Goal: Task Accomplishment & Management: Complete application form

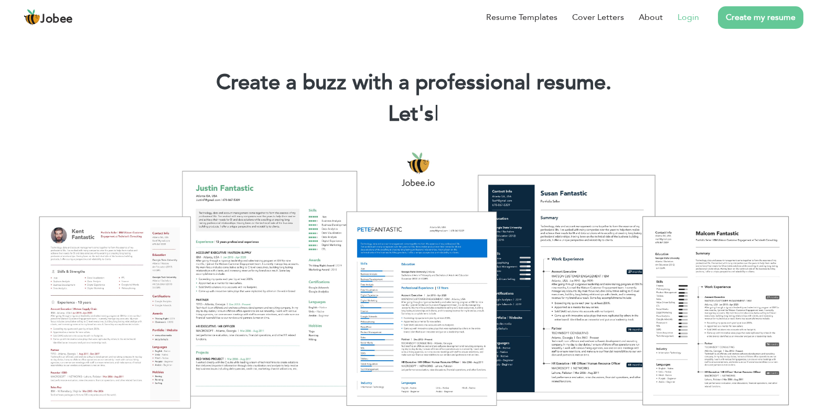
click at [685, 16] on link "Login" at bounding box center [689, 17] width 22 height 13
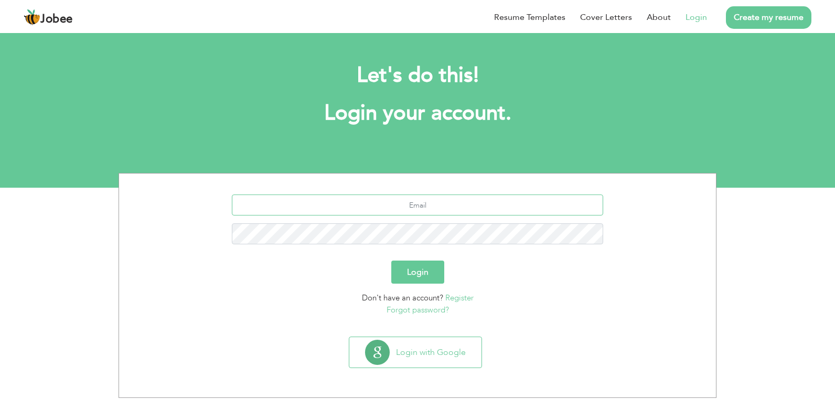
click at [482, 203] on input "text" at bounding box center [418, 205] width 372 height 21
type input "[EMAIL_ADDRESS][DOMAIN_NAME]"
click at [431, 276] on button "Login" at bounding box center [417, 272] width 53 height 23
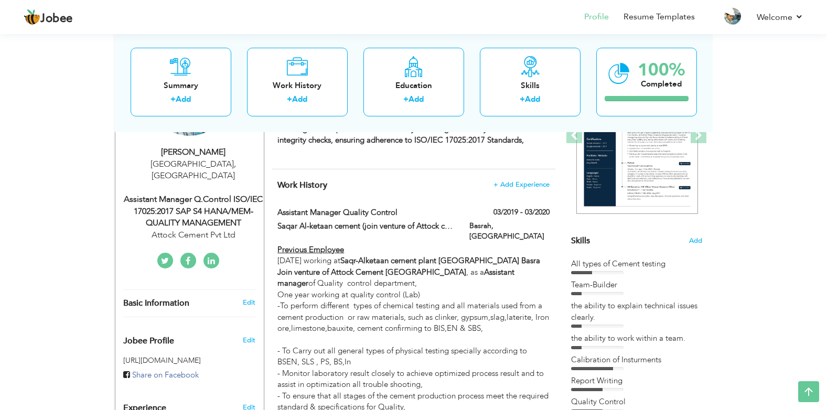
scroll to position [168, 0]
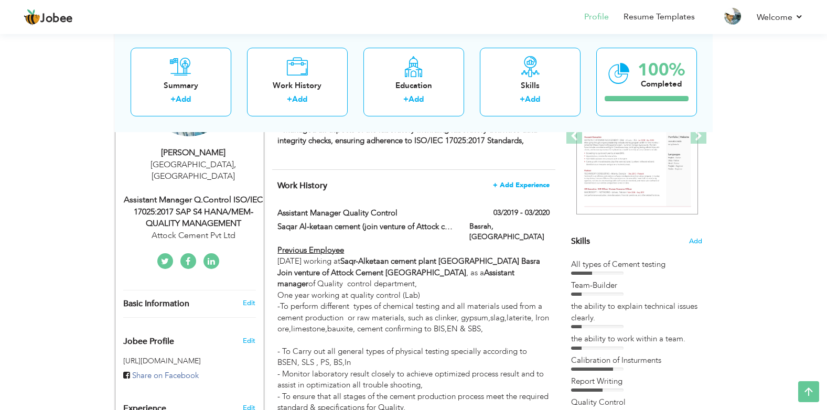
click at [503, 184] on span "+ Add Experience" at bounding box center [521, 184] width 57 height 7
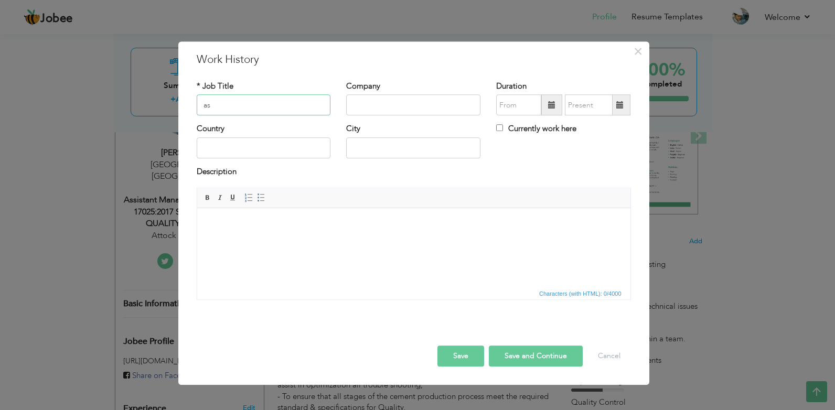
type input "a"
type input "Assistant Manager Quality control"
type input "a"
type input "Attock cement Pvt Ltd"
click at [549, 107] on span at bounding box center [551, 104] width 7 height 7
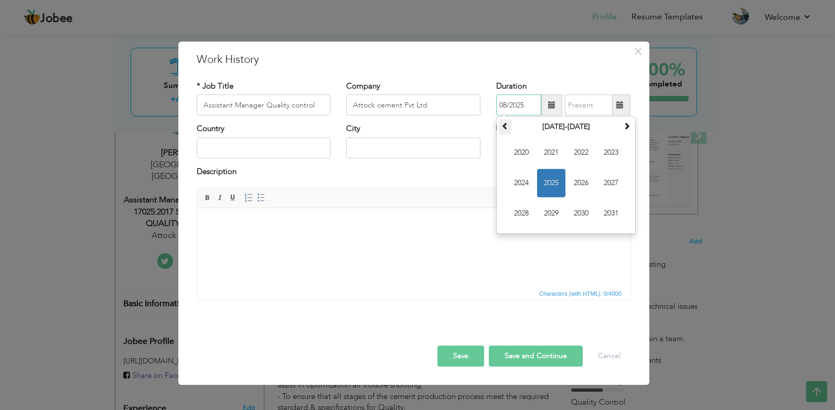
click at [508, 130] on span at bounding box center [504, 126] width 7 height 7
click at [610, 183] on span "2017" at bounding box center [611, 183] width 28 height 28
click at [580, 176] on span "Jul" at bounding box center [581, 183] width 28 height 28
type input "07/2017"
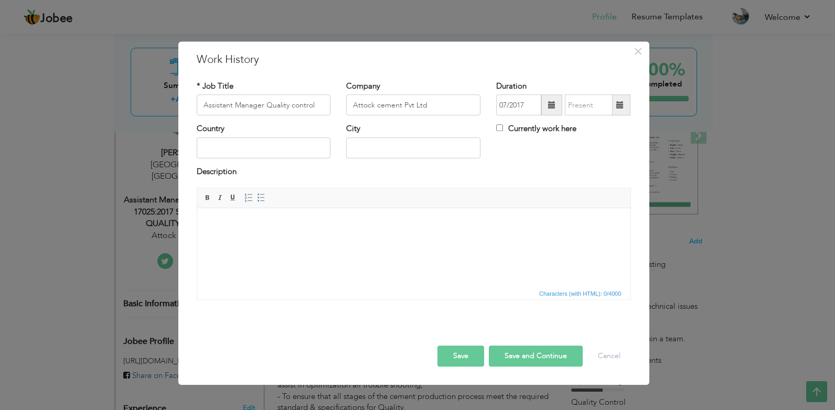
click at [508, 130] on label "Currently work here" at bounding box center [536, 129] width 80 height 11
click at [503, 130] on input "Currently work here" at bounding box center [499, 128] width 7 height 7
checkbox input "true"
click at [259, 144] on input "text" at bounding box center [264, 147] width 134 height 21
click at [252, 149] on input "pakiostan" at bounding box center [264, 147] width 134 height 21
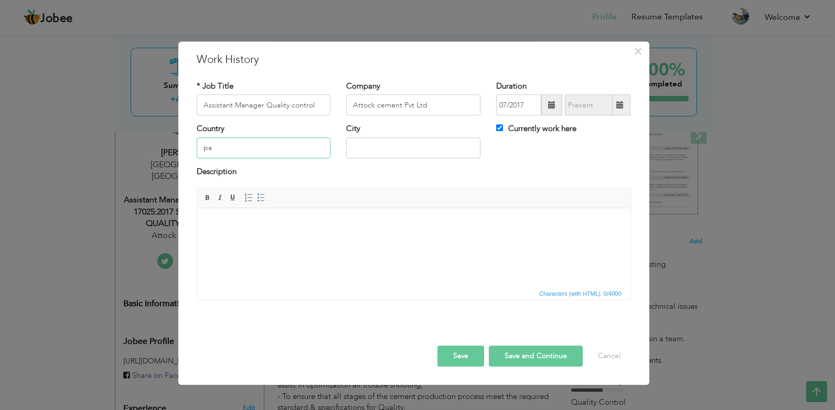
type input "p"
type input "[GEOGRAPHIC_DATA]"
click at [364, 141] on input "text" at bounding box center [413, 147] width 134 height 21
type input "karachi"
click at [524, 360] on button "Save and Continue" at bounding box center [536, 356] width 94 height 21
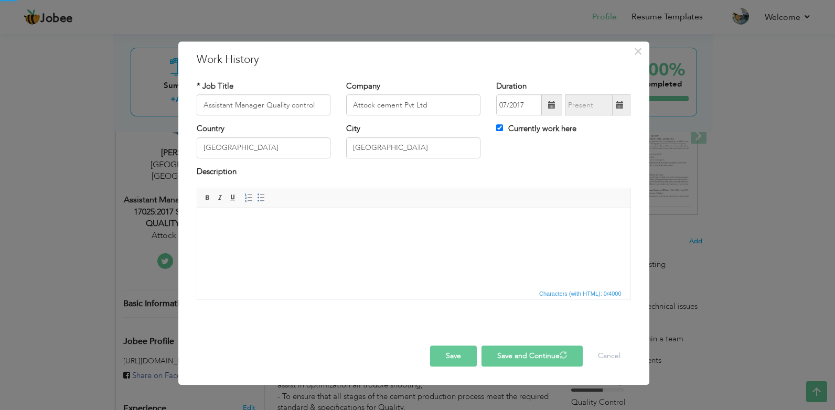
checkbox input "false"
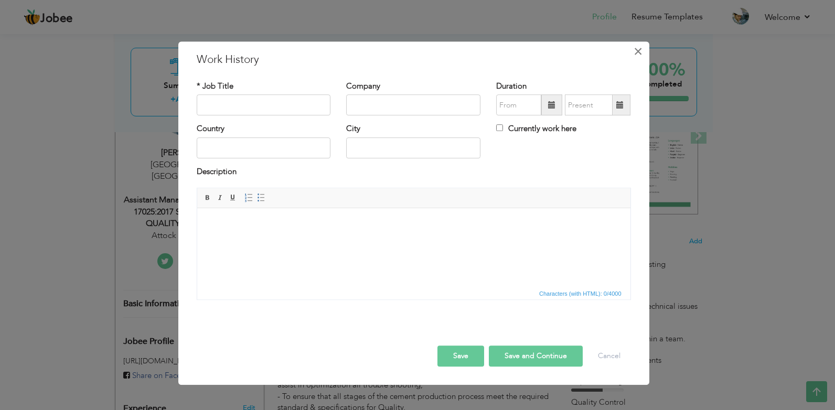
click at [634, 52] on span "×" at bounding box center [638, 51] width 9 height 19
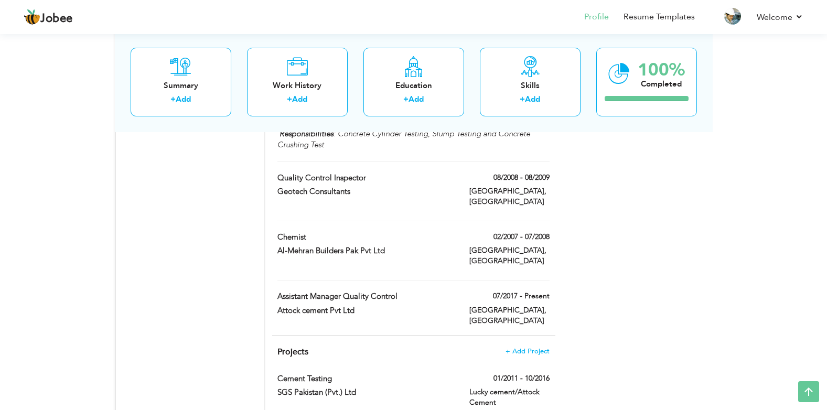
scroll to position [1710, 0]
click at [360, 292] on label "Assistant Manager Quality control" at bounding box center [365, 297] width 176 height 11
type input "Assistant Manager Quality control"
type input "Attock cement Pvt Ltd"
type input "07/2017"
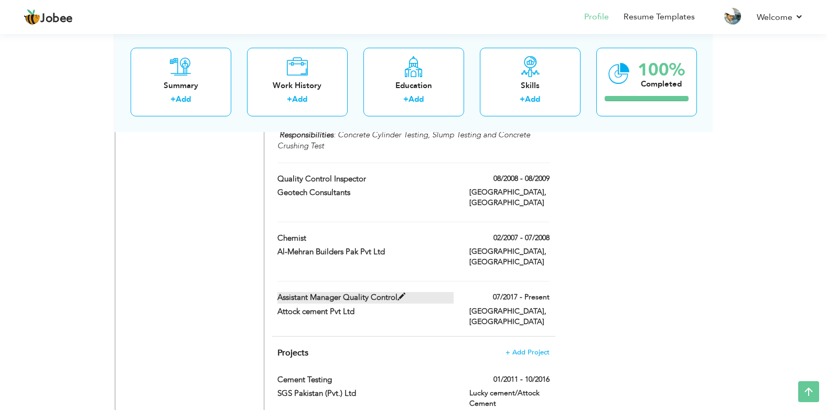
type input "[GEOGRAPHIC_DATA]"
type input "karachi"
checkbox input "true"
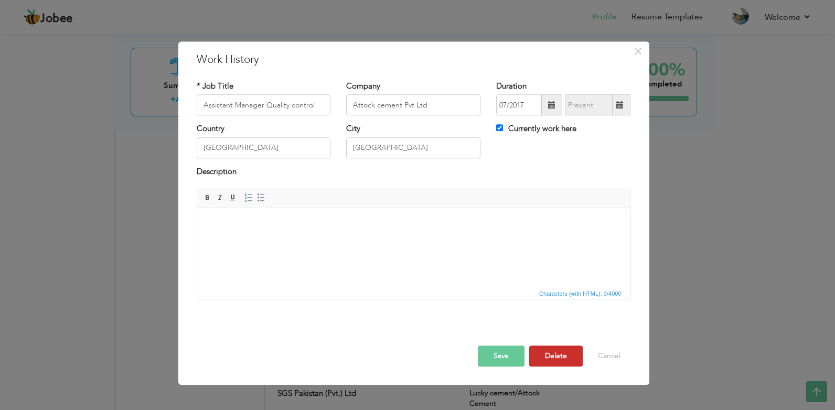
click at [539, 352] on button "Delete" at bounding box center [555, 356] width 53 height 21
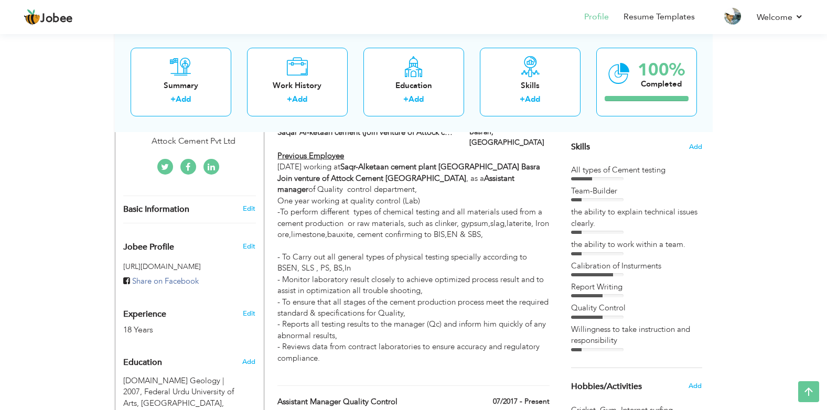
scroll to position [220, 0]
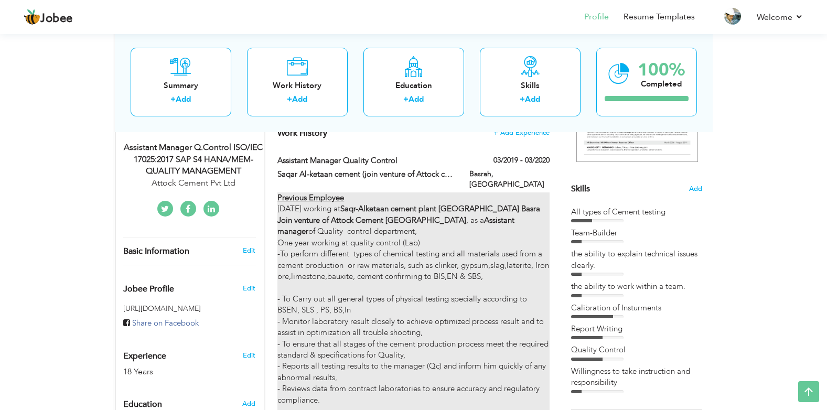
click at [534, 350] on div "Previous Employee March 2019 working at Saqr-Alketaan cement plant Iraq Basra J…" at bounding box center [413, 304] width 272 height 224
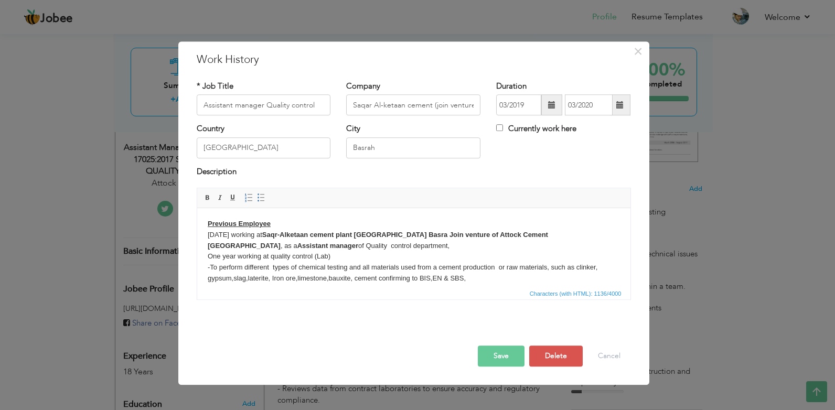
click at [691, 295] on div "× Work History * Job Title Assistant manager Quality control Company Saqar Al-k…" at bounding box center [417, 205] width 835 height 410
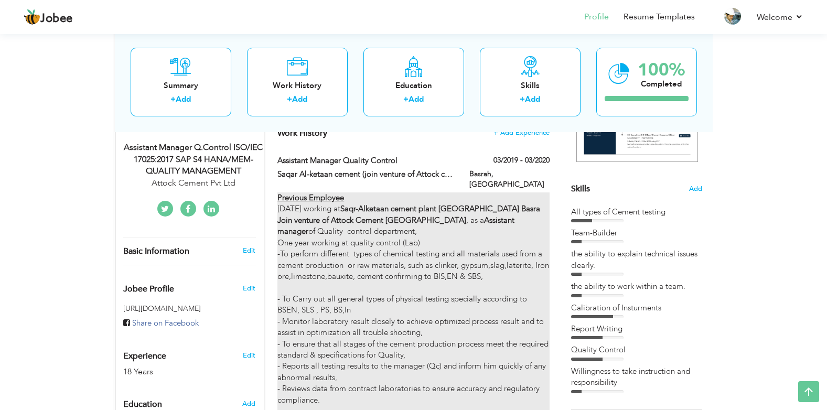
drag, startPoint x: 398, startPoint y: 268, endPoint x: 391, endPoint y: 231, distance: 37.9
click at [391, 231] on div "Previous Employee March 2019 working at Saqr-Alketaan cement plant Iraq Basra J…" at bounding box center [413, 304] width 272 height 224
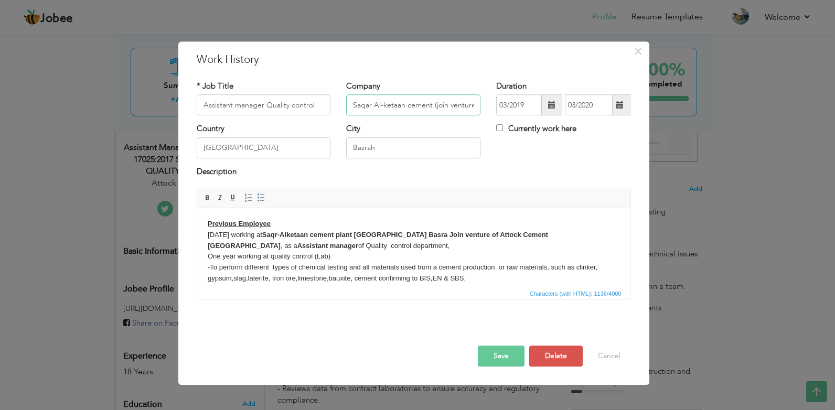
click at [349, 106] on input "Saqar Al-ketaan cement (join venture of Attock cement pakistan" at bounding box center [413, 105] width 134 height 21
type input "Attock Cement Pvt Ltd"
click at [553, 105] on span at bounding box center [551, 104] width 7 height 7
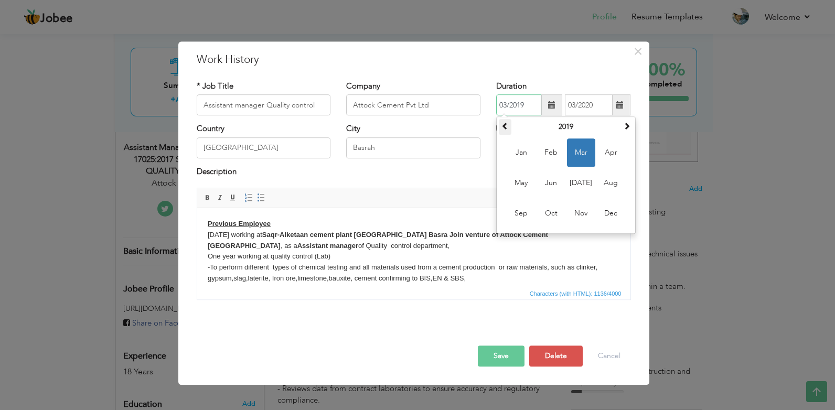
click at [510, 124] on th at bounding box center [505, 128] width 13 height 16
click at [580, 181] on span "Jul" at bounding box center [581, 183] width 28 height 28
type input "07/2017"
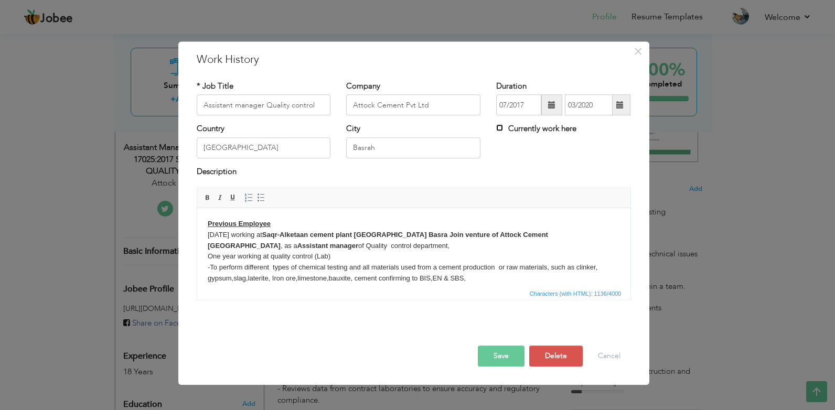
click at [501, 129] on input "Currently work here" at bounding box center [499, 128] width 7 height 7
checkbox input "true"
click at [316, 143] on input "[GEOGRAPHIC_DATA]" at bounding box center [264, 147] width 134 height 21
type input "I"
type input "k"
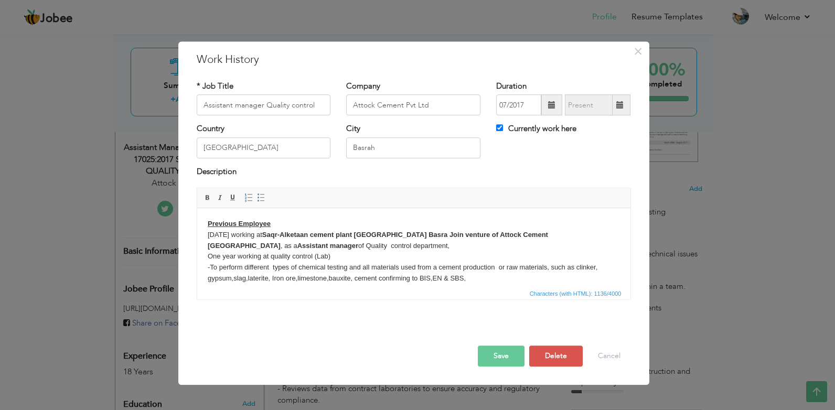
click at [221, 158] on div "Country pakistan" at bounding box center [264, 145] width 150 height 42
click at [221, 156] on input "pakistan" at bounding box center [264, 147] width 134 height 21
type input "[GEOGRAPHIC_DATA]"
click at [361, 144] on input "Basrah" at bounding box center [413, 147] width 134 height 21
click at [382, 156] on input "Basrah" at bounding box center [413, 147] width 134 height 21
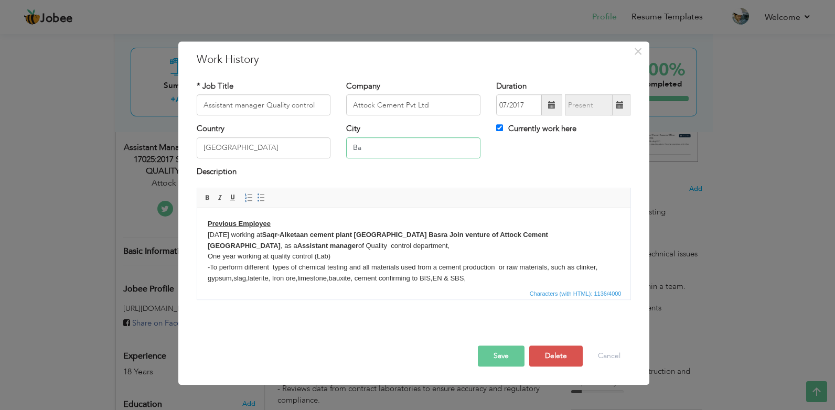
type input "B"
type input "karachi"
click at [503, 359] on button "Save" at bounding box center [501, 356] width 47 height 21
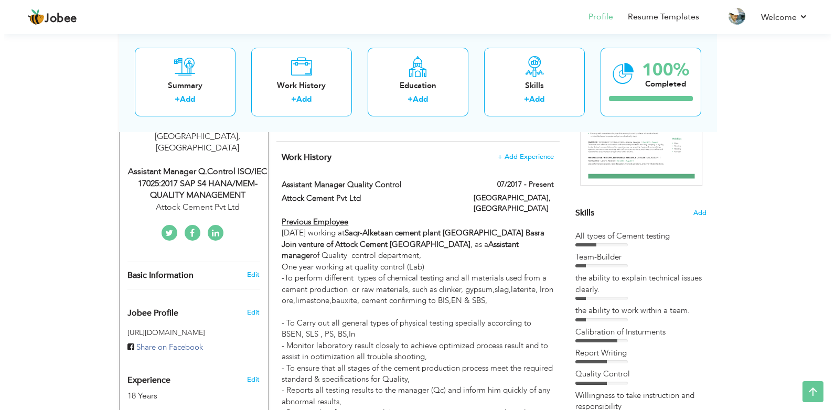
scroll to position [189, 0]
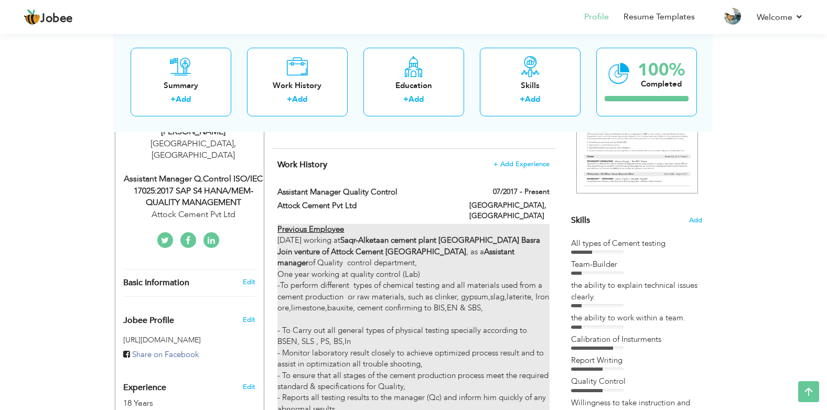
click at [378, 267] on div "Previous Employee March 2019 working at Saqr-Alketaan cement plant Iraq Basra J…" at bounding box center [413, 336] width 272 height 224
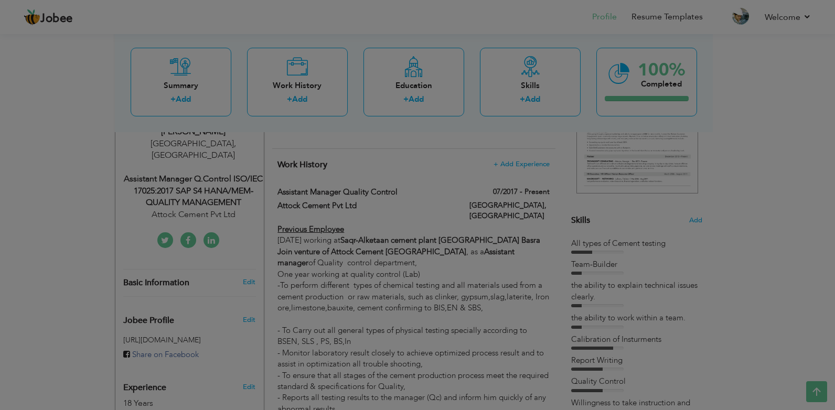
drag, startPoint x: 378, startPoint y: 267, endPoint x: 176, endPoint y: 59, distance: 289.3
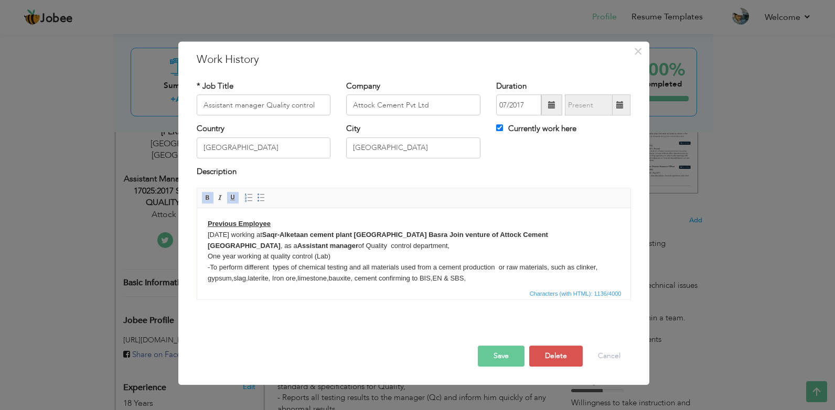
click at [201, 217] on html "Previous Employee March 2019 working at Saqr-Alketaan cement plant Iraq Basra J…" at bounding box center [413, 289] width 433 height 163
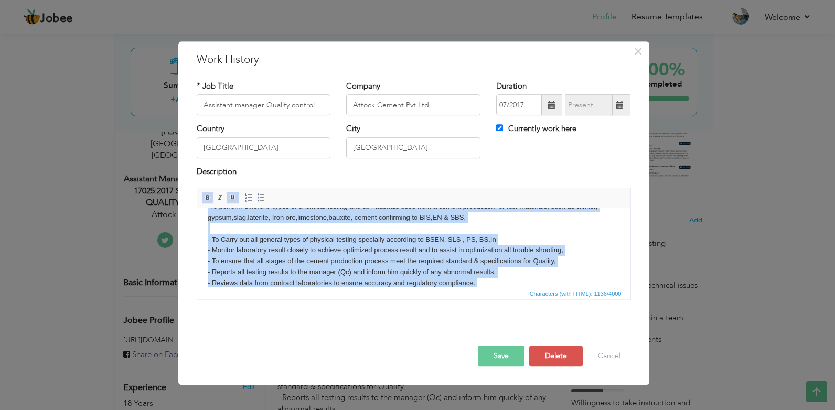
scroll to position [72, 0]
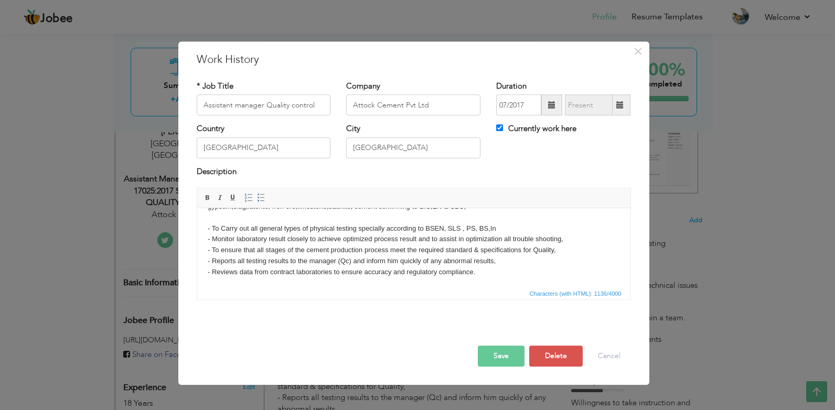
click at [202, 218] on html "Previous Employee March 2019 working at Saqr-Alketaan cement plant Iraq Basra J…" at bounding box center [413, 217] width 433 height 163
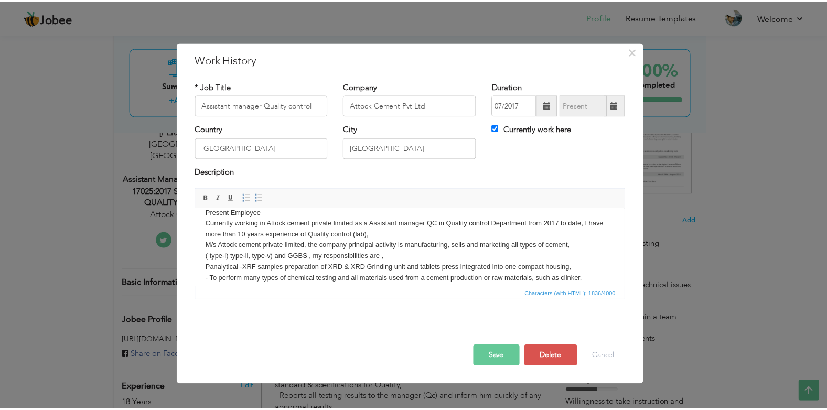
scroll to position [0, 0]
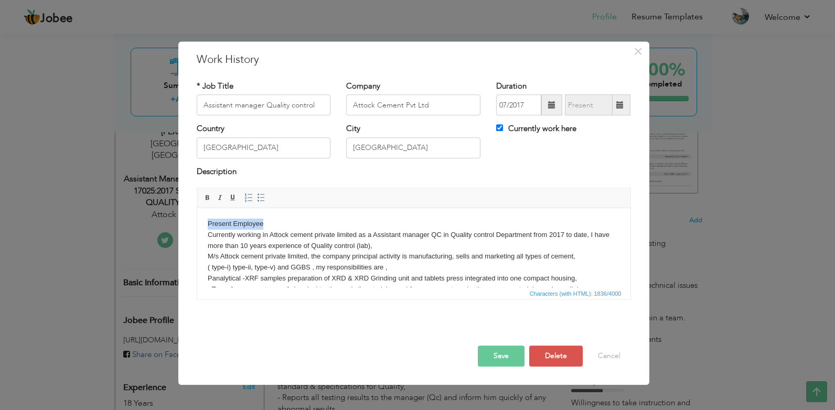
drag, startPoint x: 206, startPoint y: 211, endPoint x: 265, endPoint y: 213, distance: 59.8
click at [265, 213] on html "Present Employee Currently working in Attock cement private limited as a Assist…" at bounding box center [413, 327] width 433 height 239
click at [233, 200] on span at bounding box center [233, 198] width 8 height 8
drag, startPoint x: 233, startPoint y: 200, endPoint x: 210, endPoint y: 196, distance: 23.5
click at [210, 196] on span "Bold Italic Underline" at bounding box center [220, 197] width 38 height 13
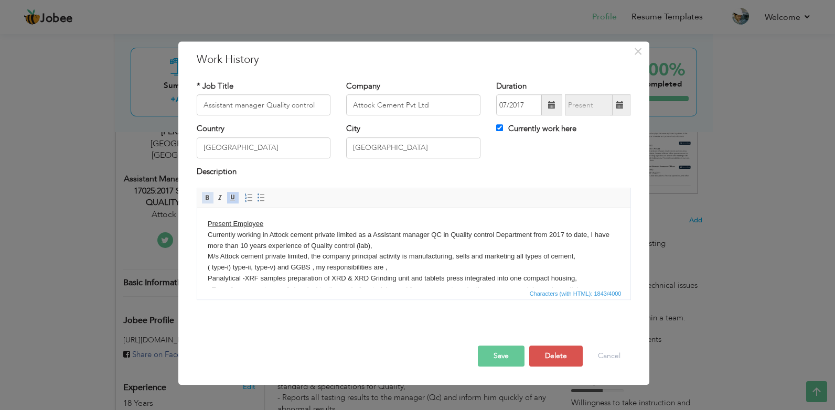
click at [208, 199] on span at bounding box center [207, 198] width 8 height 8
click at [272, 228] on body "Present Employee Currently working in Attock cement private limited as a Assist…" at bounding box center [413, 328] width 412 height 218
click at [273, 225] on body "Present Employee Currently working in Attock cement private limited as a Assist…" at bounding box center [413, 328] width 412 height 218
click at [494, 355] on button "Save" at bounding box center [501, 356] width 47 height 21
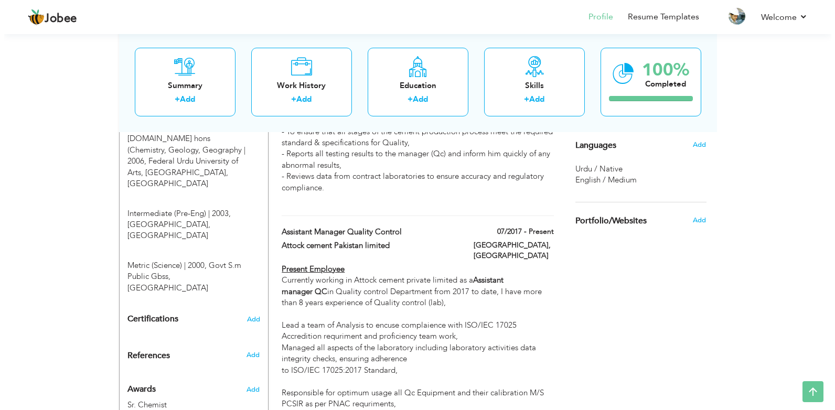
scroll to position [566, 0]
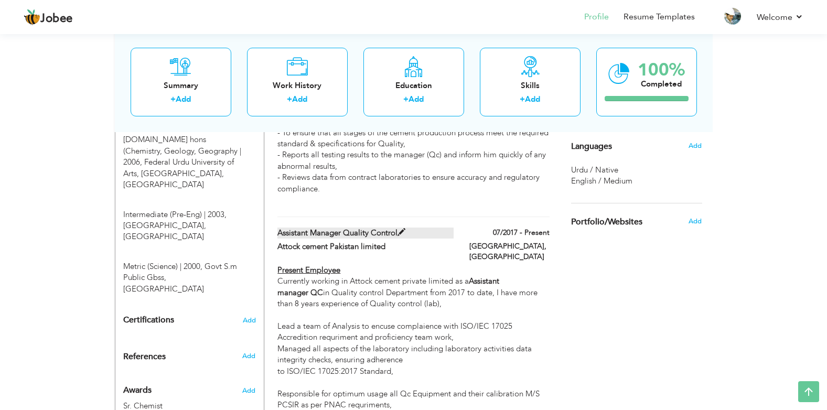
click at [371, 228] on label "Assistant manager quality control" at bounding box center [365, 233] width 176 height 11
type input "Assistant manager quality control"
type input "Attock cement Pakistan limited"
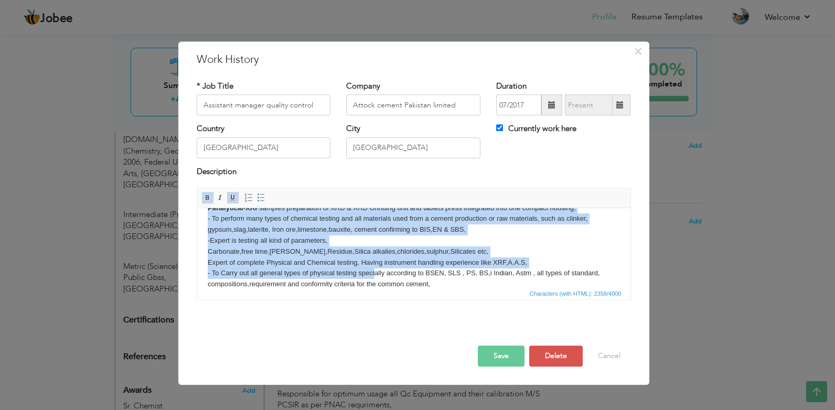
scroll to position [226, 0]
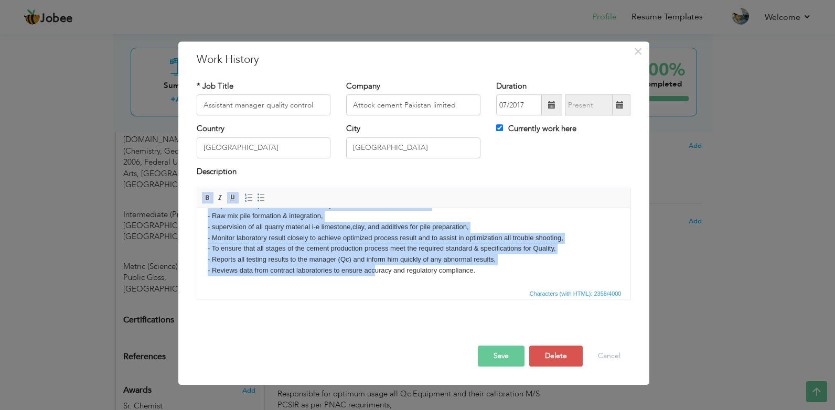
drag, startPoint x: 567, startPoint y: 431, endPoint x: 572, endPoint y: 496, distance: 65.2
click at [374, 287] on html "Present Employee Currently working in Attock cement private limited as a Assist…" at bounding box center [413, 134] width 433 height 305
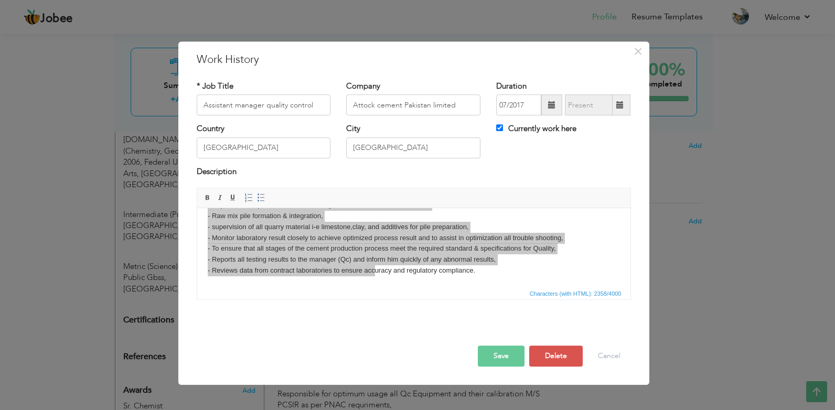
click at [579, 192] on span "Editor toolbars Basic Styles Bold Italic Underline Paragraph Insert/Remove Numb…" at bounding box center [413, 198] width 433 height 20
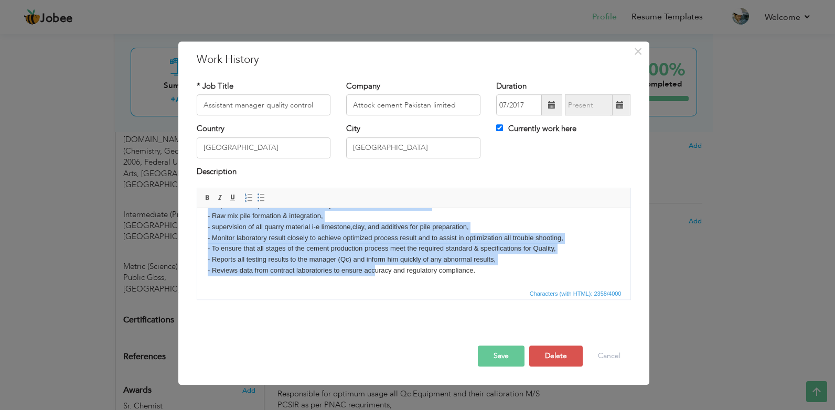
click at [255, 230] on body "Present Employee Currently working in Attock cement private limited as a Assist…" at bounding box center [413, 135] width 412 height 284
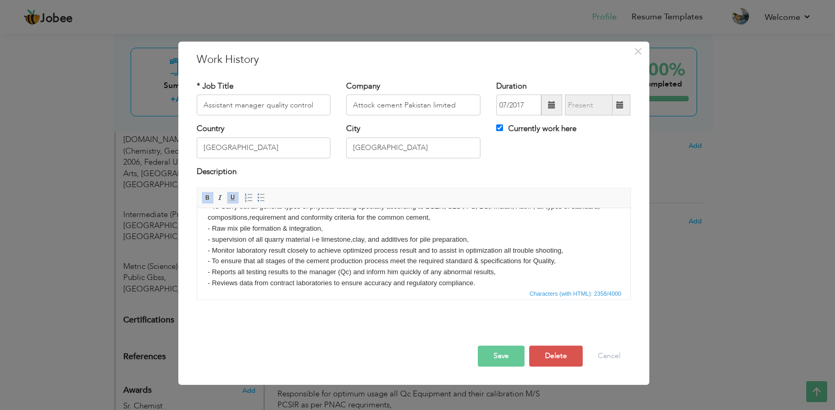
scroll to position [0, 0]
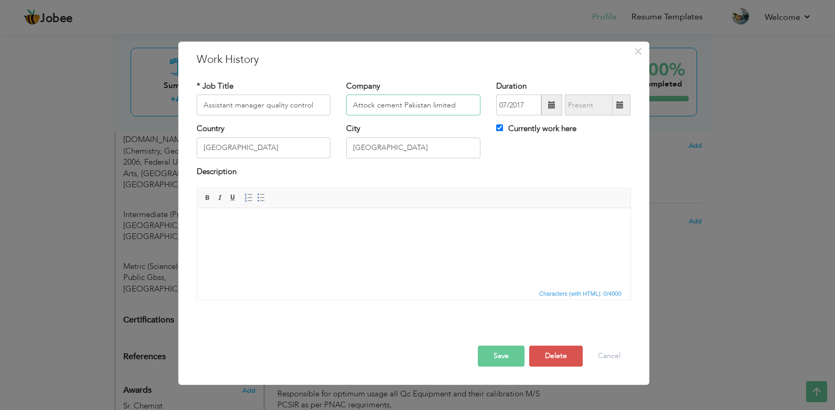
click at [350, 107] on input "Attock cement Pakistan limited" at bounding box center [413, 105] width 134 height 21
type input "d"
paste input "Saqar Al-ketaan cement (join venture of Attock cement pakistan)"
click at [366, 101] on input "Saqar Al-ketaan Cement (join venture of Attock cement pakistan)" at bounding box center [413, 105] width 134 height 21
click at [447, 187] on div "Description" at bounding box center [414, 177] width 450 height 22
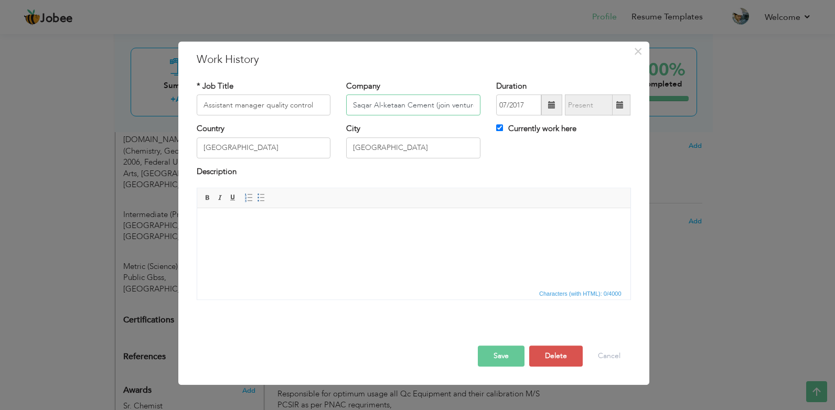
click at [362, 105] on input "Saqar Al-ketaan Cement (join venture of Attock cement pakistan)" at bounding box center [413, 105] width 134 height 21
click at [381, 103] on input "Saqar Al-ketaan Cement (join venture of Attock cement pakistan)" at bounding box center [413, 105] width 134 height 21
type input "Saqr Al-[PERSON_NAME] Cement (join venture of Attock cement [GEOGRAPHIC_DATA])"
click at [307, 137] on input "[GEOGRAPHIC_DATA]" at bounding box center [264, 147] width 134 height 21
type input "P"
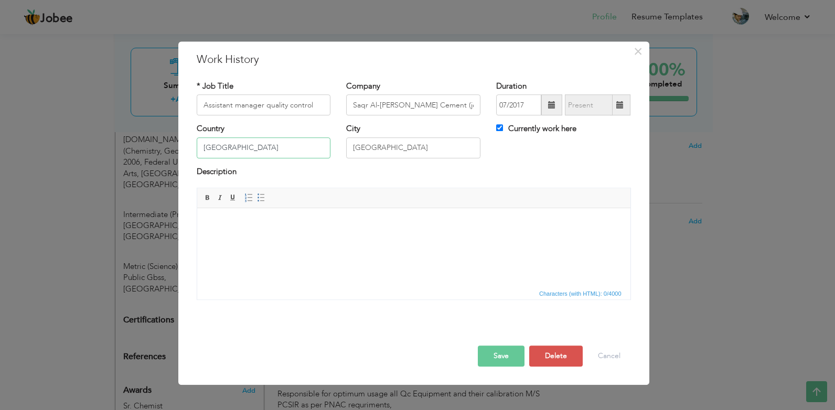
type input "[GEOGRAPHIC_DATA]"
type input "Busrah"
click at [211, 144] on input "[GEOGRAPHIC_DATA]" at bounding box center [264, 147] width 134 height 21
click at [226, 146] on input "[GEOGRAPHIC_DATA]" at bounding box center [264, 147] width 134 height 21
click at [512, 359] on button "Save" at bounding box center [501, 356] width 47 height 21
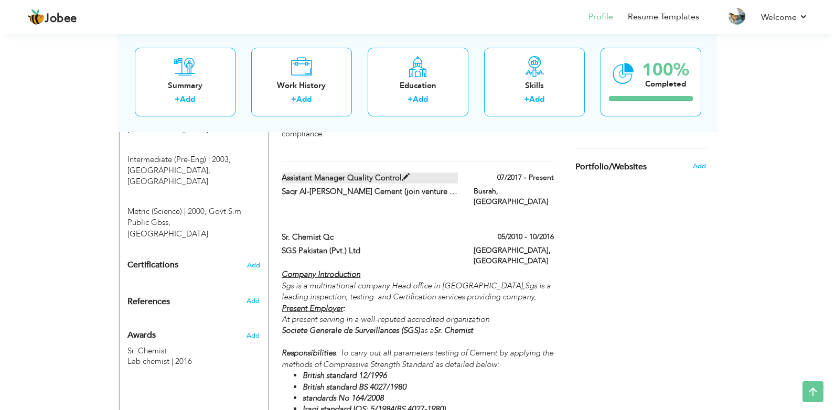
scroll to position [629, 0]
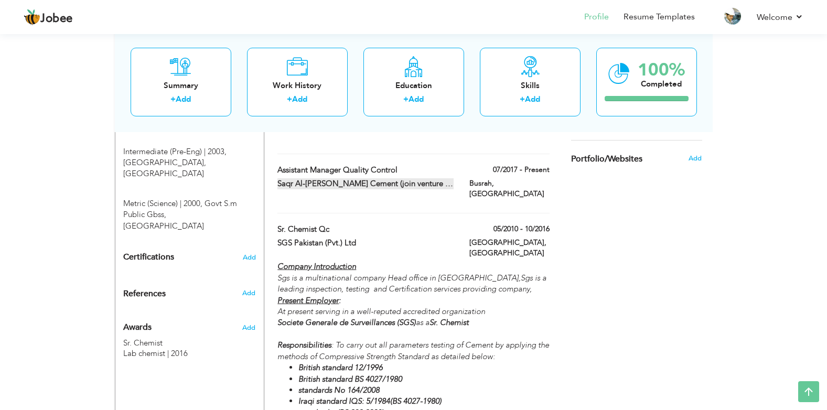
click at [430, 178] on label "Saqr Al-[PERSON_NAME] Cement (join venture of Attock cement [GEOGRAPHIC_DATA])" at bounding box center [365, 183] width 176 height 11
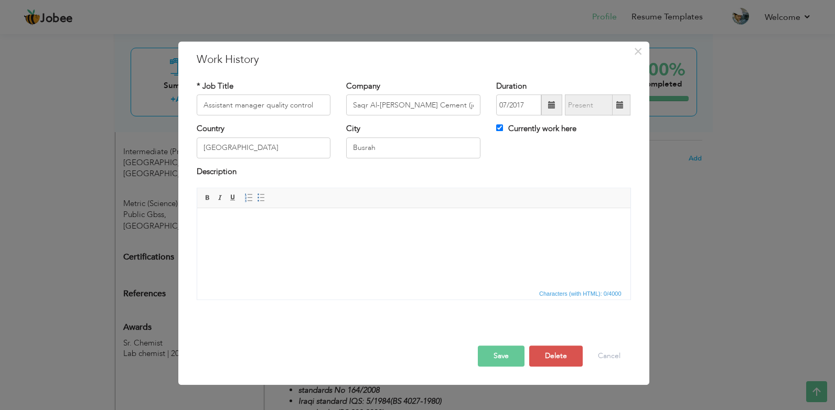
click at [252, 240] on html at bounding box center [413, 224] width 433 height 32
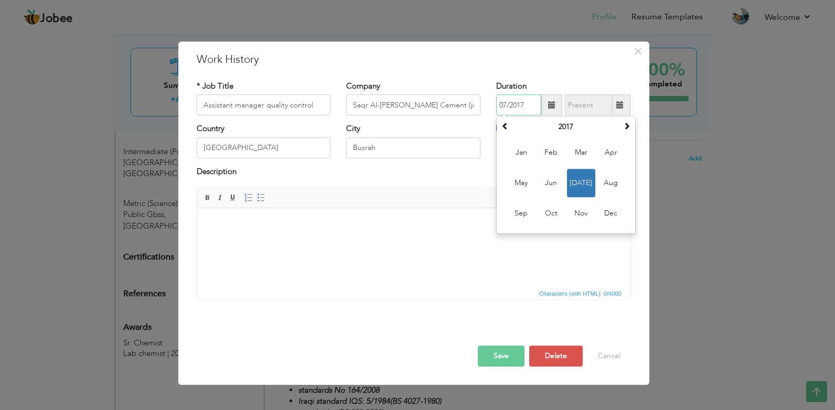
click at [505, 106] on input "07/2017" at bounding box center [518, 105] width 45 height 21
drag, startPoint x: 499, startPoint y: 103, endPoint x: 630, endPoint y: 91, distance: 131.7
click at [630, 91] on div "Duration 07/2017 July 2017 Su Mo Tu We Th Fr Sa 25 26 27 28 29 30 1 2 3 4 5 6 7…" at bounding box center [563, 98] width 134 height 35
paste input "03/2019/07/2020"
type input "03/2019/07/2020"
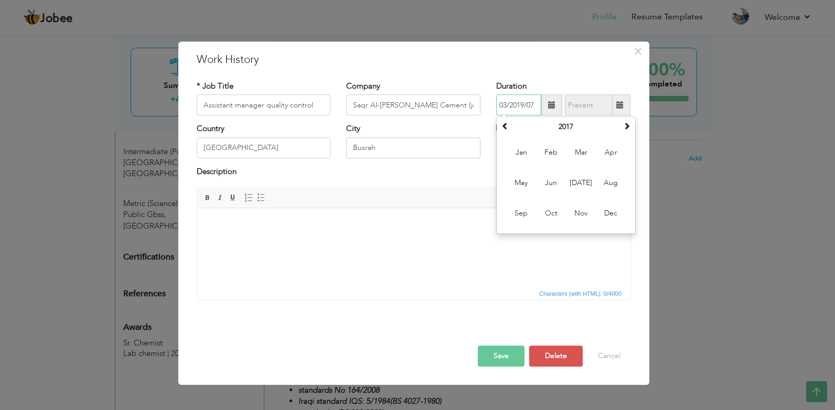
scroll to position [0, 18]
drag, startPoint x: 561, startPoint y: 155, endPoint x: 539, endPoint y: 230, distance: 78.8
click at [543, 230] on td "Jan Feb Mar Apr May Jun Jul Aug Sep Oct Nov Dec" at bounding box center [566, 183] width 134 height 96
click at [625, 130] on span at bounding box center [626, 126] width 7 height 7
click at [625, 129] on span at bounding box center [626, 126] width 7 height 7
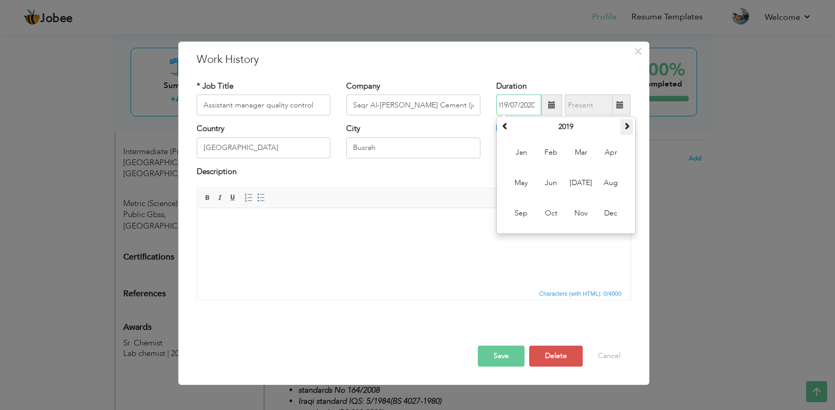
click at [625, 129] on span at bounding box center [626, 126] width 7 height 7
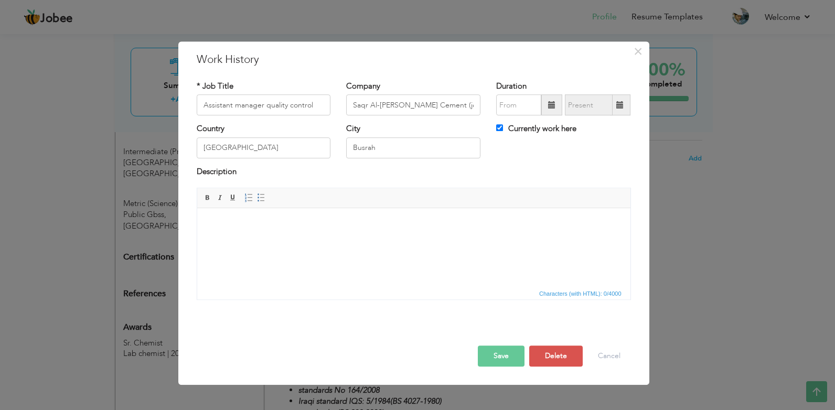
click at [551, 104] on span at bounding box center [551, 104] width 7 height 7
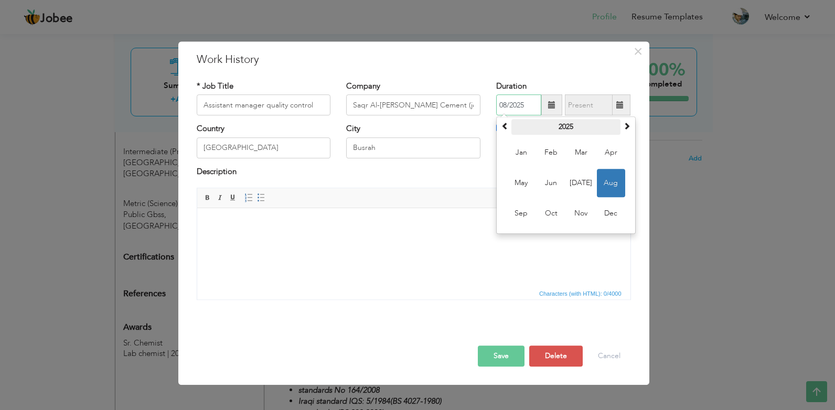
click at [523, 123] on th "2025" at bounding box center [565, 128] width 109 height 16
click at [508, 125] on span at bounding box center [504, 126] width 7 height 7
click at [550, 208] on span "2019" at bounding box center [551, 214] width 28 height 28
click at [580, 156] on span "Mar" at bounding box center [581, 153] width 28 height 28
type input "03/2019"
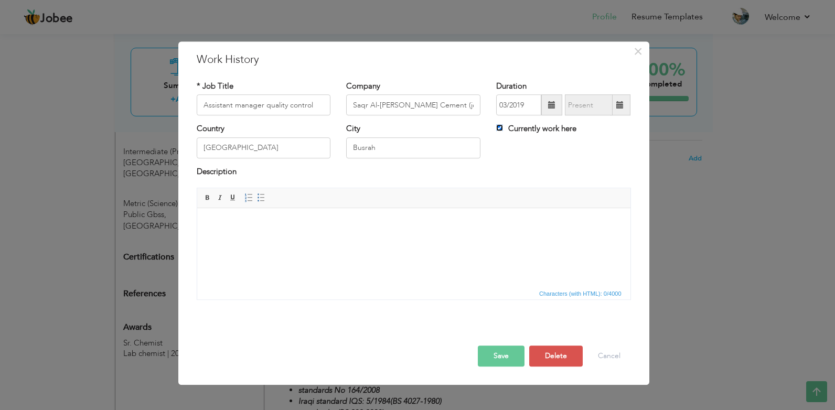
click at [501, 130] on input "Currently work here" at bounding box center [499, 128] width 7 height 7
checkbox input "false"
click at [592, 112] on input "08/2025" at bounding box center [589, 105] width 48 height 21
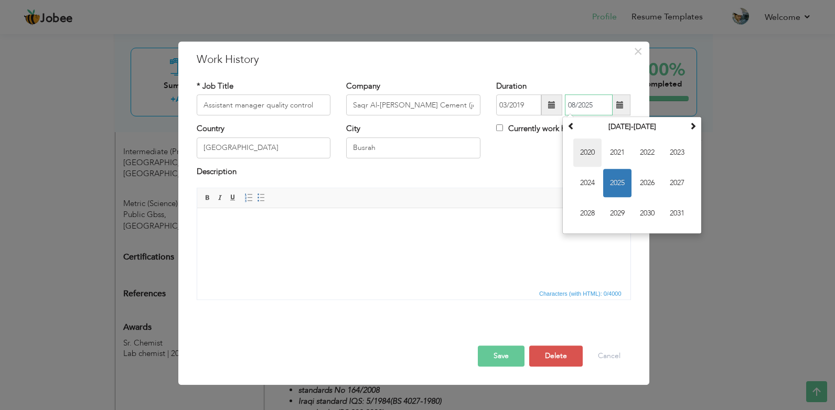
click at [586, 153] on span "2020" at bounding box center [587, 153] width 28 height 28
click at [651, 185] on span "Jul" at bounding box center [647, 183] width 28 height 28
type input "07/2020"
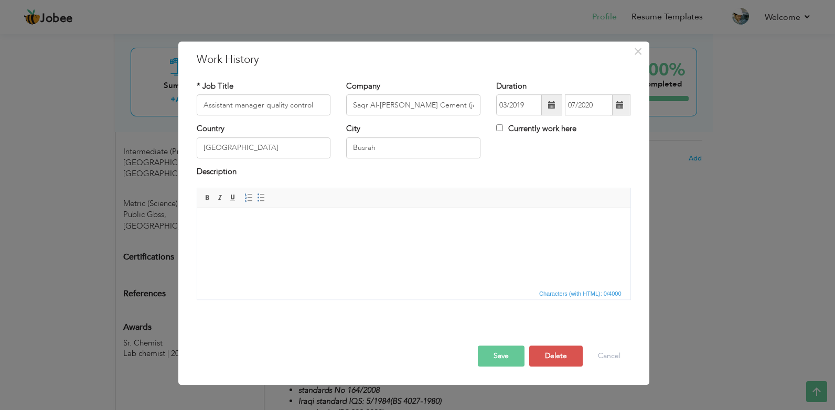
click at [398, 240] on html at bounding box center [413, 224] width 433 height 32
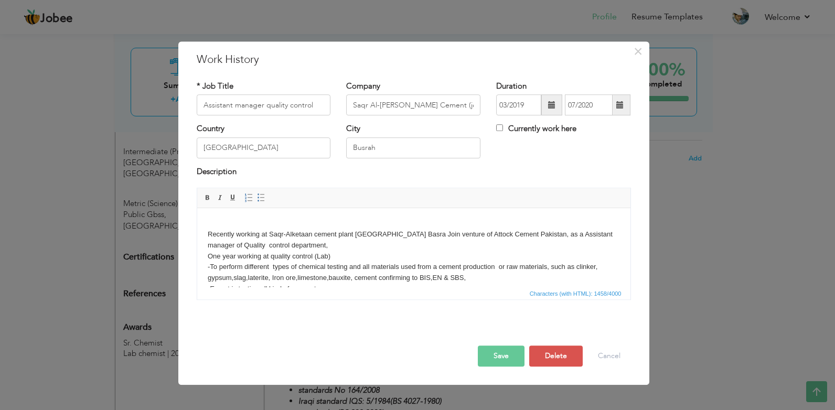
scroll to position [12, 0]
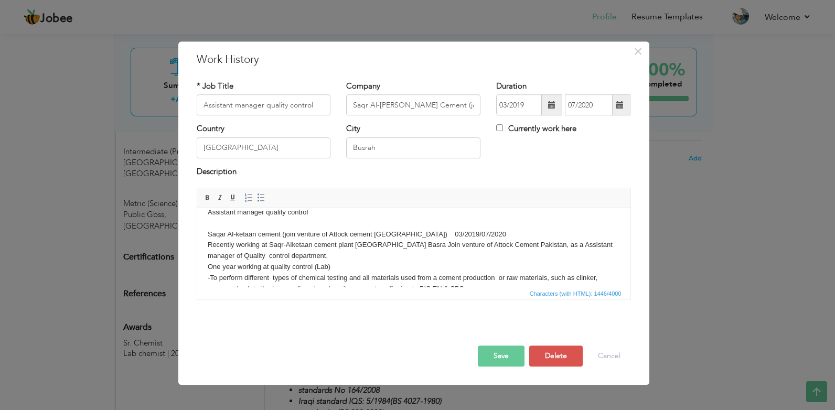
click at [268, 242] on body "Assistant manager quality control Saqar Al-ketaan cement (join venture of Attoc…" at bounding box center [413, 305] width 412 height 196
click at [206, 198] on span at bounding box center [207, 198] width 8 height 8
click at [208, 209] on body "Assistant manager quality control Saqar Al-ketaan cement (join venture of Attoc…" at bounding box center [413, 305] width 412 height 196
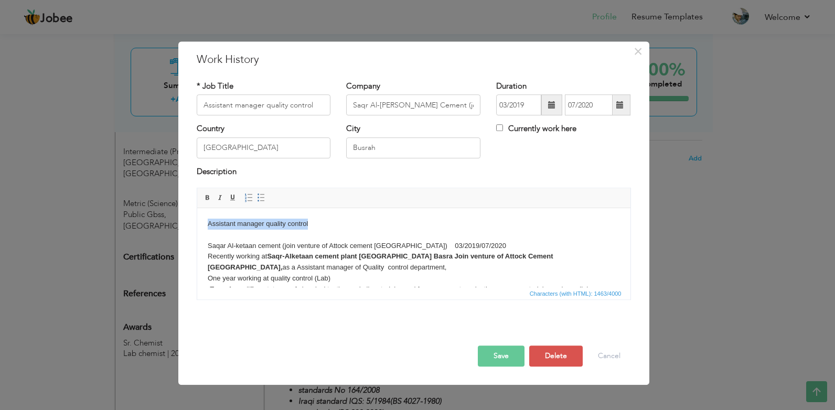
drag, startPoint x: 208, startPoint y: 209, endPoint x: 308, endPoint y: 209, distance: 100.7
click at [308, 209] on html "Assistant manager quality control Saqar Al-ketaan cement (join venture of Attoc…" at bounding box center [413, 316] width 433 height 217
click at [211, 201] on span at bounding box center [207, 198] width 8 height 8
click at [231, 199] on span at bounding box center [233, 198] width 8 height 8
click at [362, 263] on body "Assistant manager quality control Saqar Al-ketaan cement (join venture of Attoc…" at bounding box center [413, 317] width 412 height 196
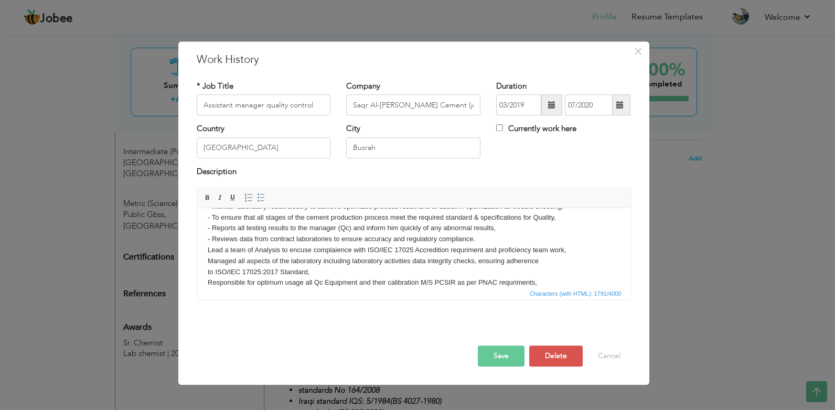
scroll to position [148, 0]
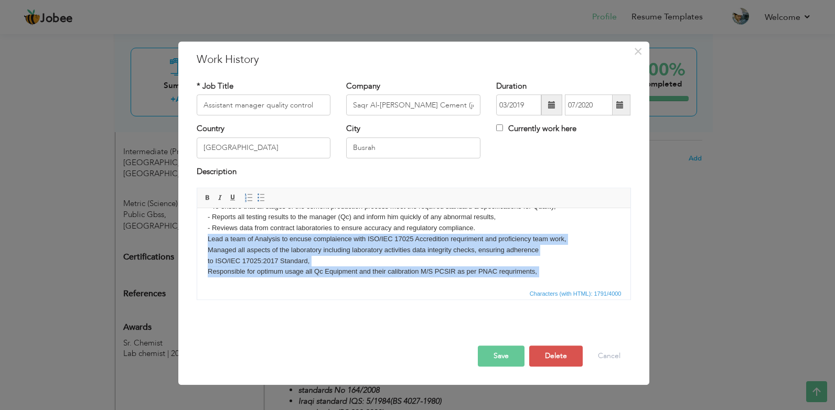
copy body "Lead a team of Analysis to encuse complaience with ISO/IEC 17025 Accredition re…"
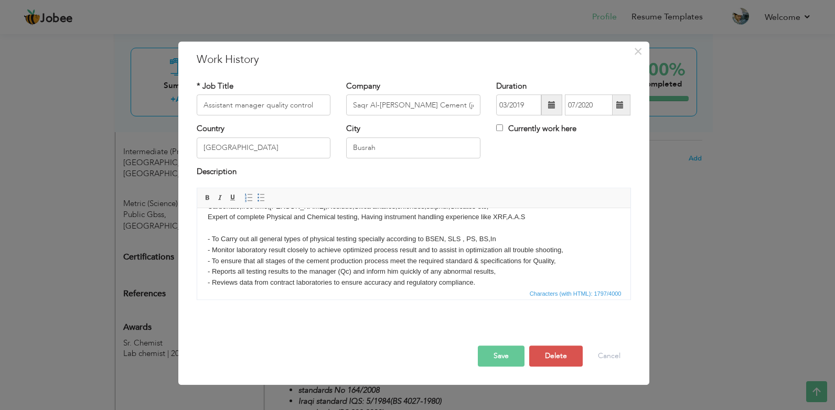
scroll to position [159, 0]
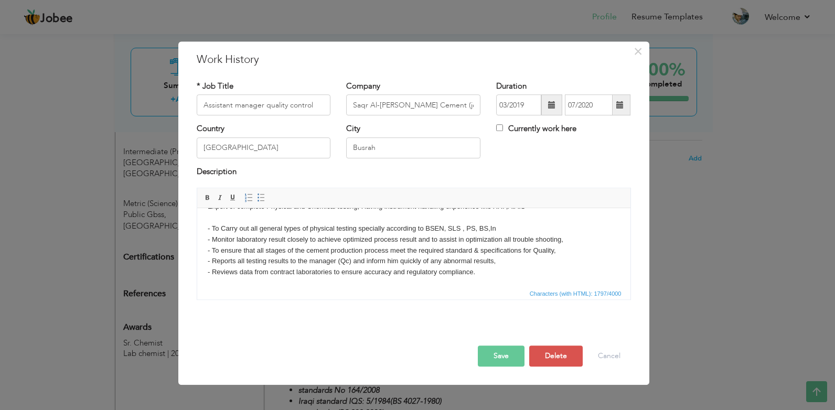
click at [499, 355] on button "Save" at bounding box center [501, 356] width 47 height 21
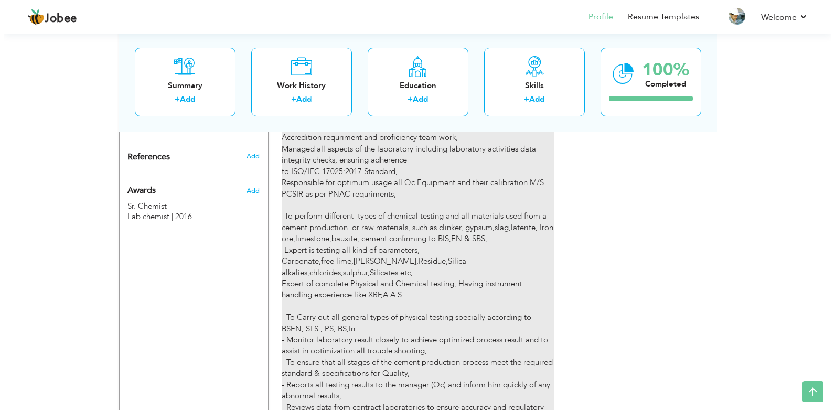
scroll to position [776, 0]
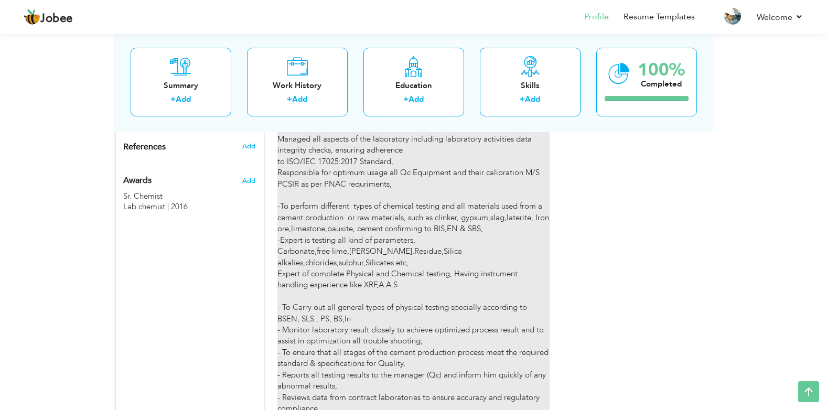
click at [400, 298] on div "Assistant manager quality control Recently working at Saqr-Alketaan cement plan…" at bounding box center [413, 240] width 272 height 371
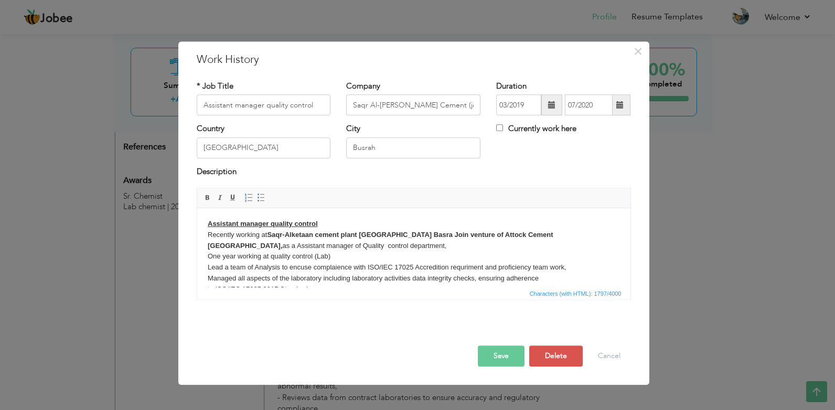
click at [395, 297] on span "Characters (with HTML): 1797/4000" at bounding box center [413, 293] width 433 height 13
click at [306, 264] on body "Assistant manager quality control Recently working at Saqr-Alketaan cement plan…" at bounding box center [413, 333] width 412 height 229
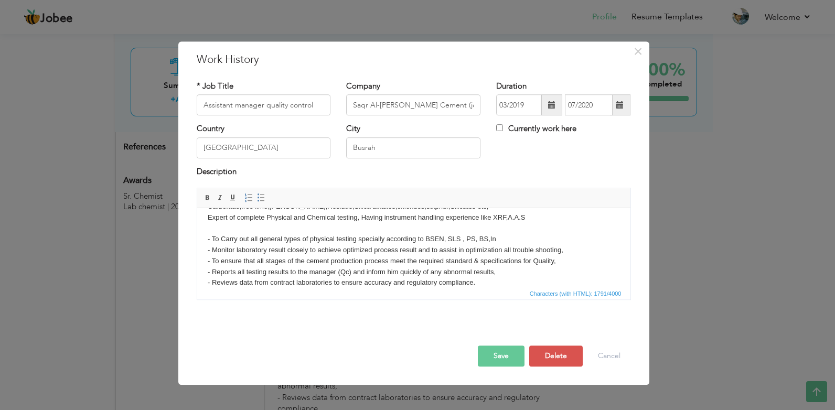
scroll to position [148, 0]
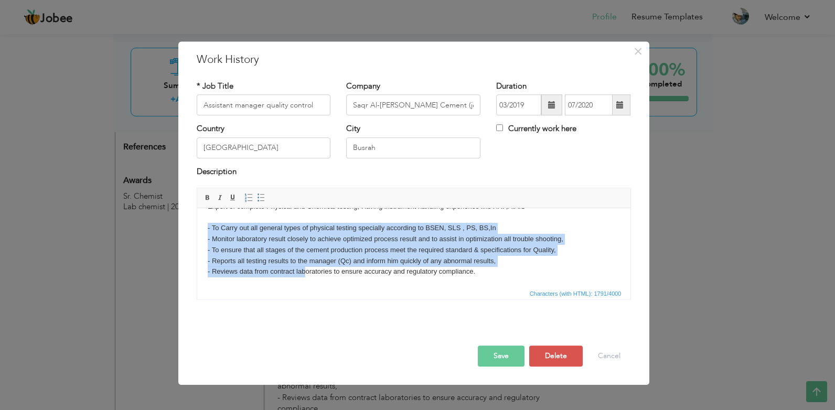
click at [306, 264] on body "Assistant manager quality control Recently working at Saqr-Alketaan cement plan…" at bounding box center [413, 179] width 412 height 218
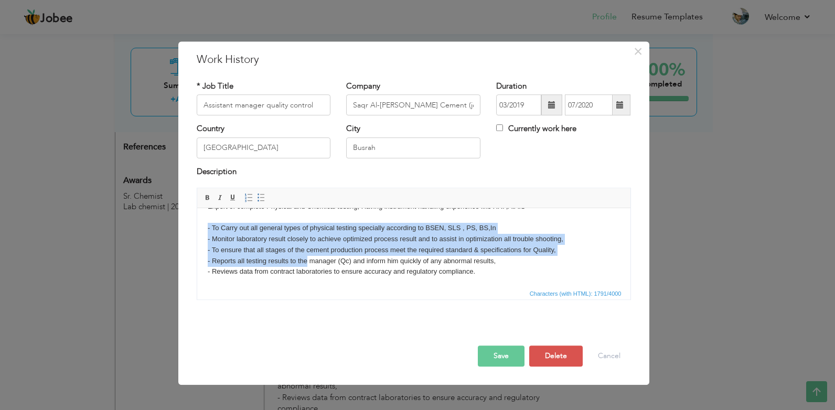
click at [306, 264] on body "Assistant manager quality control Recently working at Saqr-Alketaan cement plan…" at bounding box center [413, 179] width 412 height 218
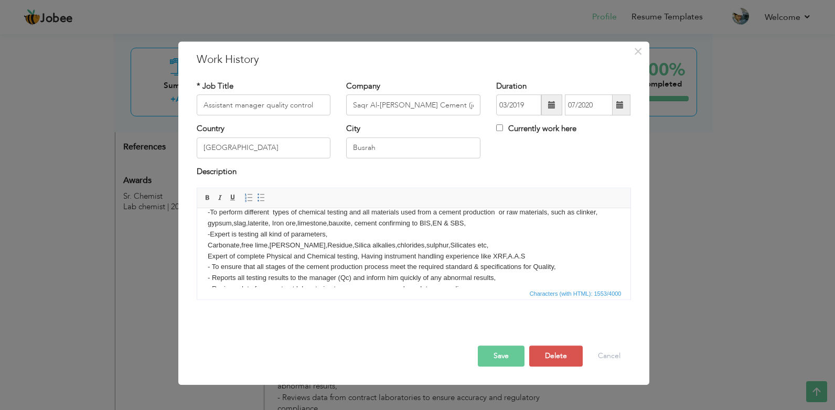
scroll to position [77, 0]
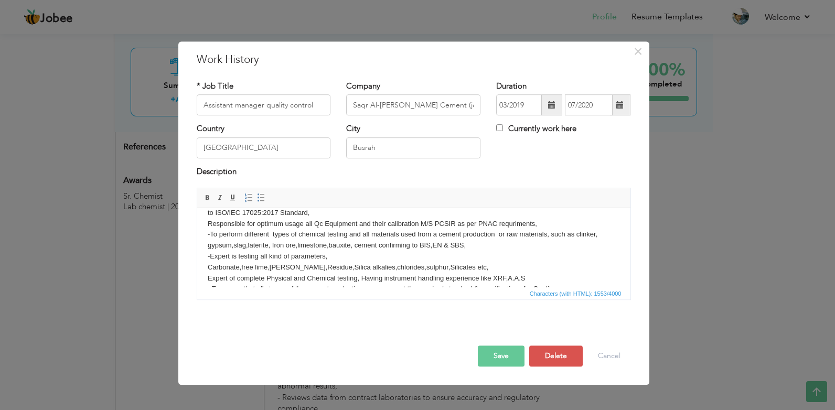
click at [499, 350] on button "Save" at bounding box center [501, 356] width 47 height 21
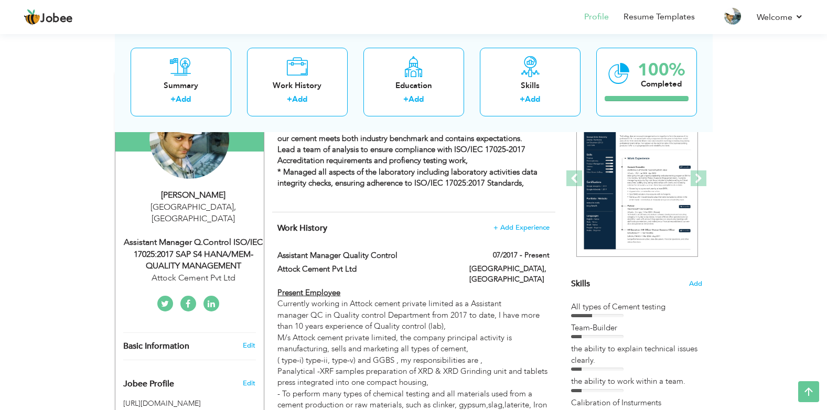
scroll to position [0, 0]
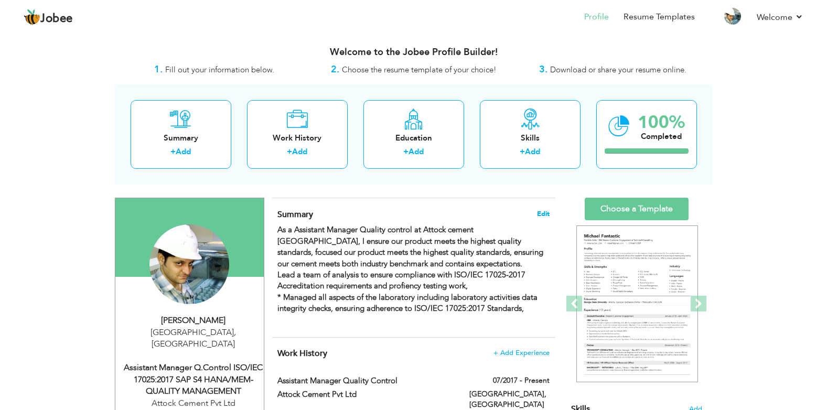
click at [542, 211] on span "Edit" at bounding box center [543, 213] width 13 height 7
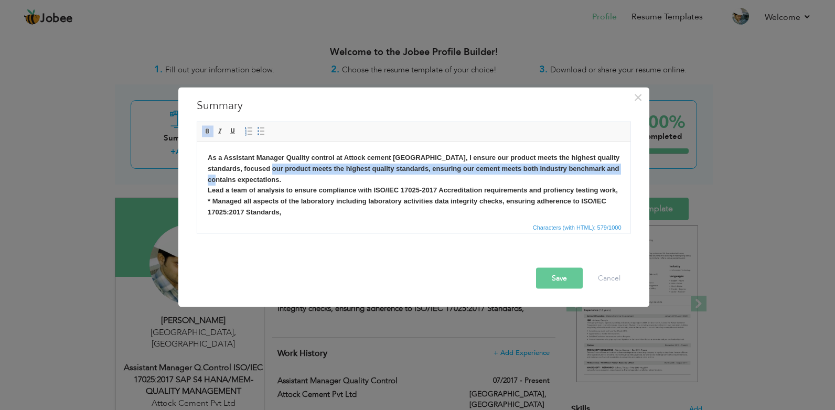
drag, startPoint x: 248, startPoint y: 178, endPoint x: 267, endPoint y: 168, distance: 21.8
click at [267, 168] on strong "As a Assistant Manager Quality control at Attock cement Pakistan, I ensure our …" at bounding box center [413, 184] width 412 height 62
click at [289, 167] on strong "As a Assistant Manager Quality control at Attock cement Pakistan, I ensure our …" at bounding box center [413, 184] width 412 height 62
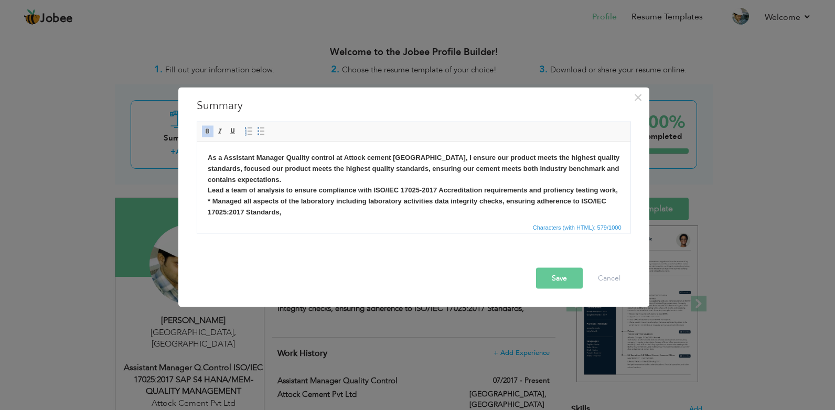
click at [275, 167] on strong "As a Assistant Manager Quality control at Attock cement Pakistan, I ensure our …" at bounding box center [413, 184] width 412 height 62
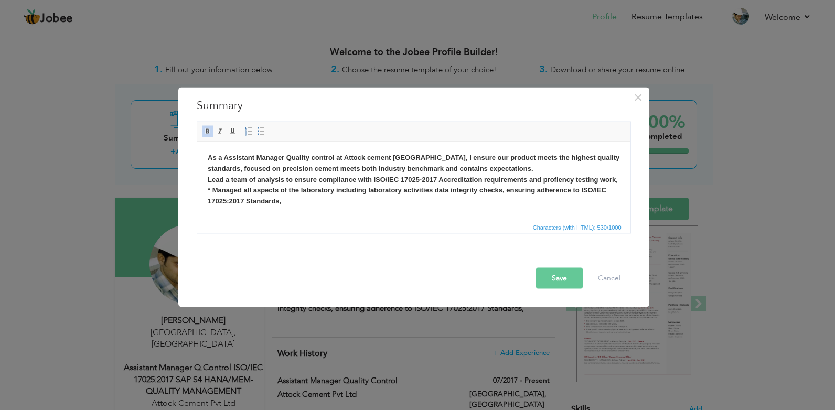
click at [357, 215] on body "As a Assistant Manager Quality control at Attock cement Pakistan, I ensure our …" at bounding box center [413, 185] width 412 height 66
click at [355, 213] on body "As a Assistant Manager Quality control at Attock cement Pakistan, I ensure our …" at bounding box center [413, 185] width 412 height 66
drag, startPoint x: 292, startPoint y: 169, endPoint x: 277, endPoint y: 169, distance: 14.2
click at [277, 169] on strong "As a Assistant Manager Quality control at Attock cement Pakistan, I ensure our …" at bounding box center [413, 178] width 412 height 51
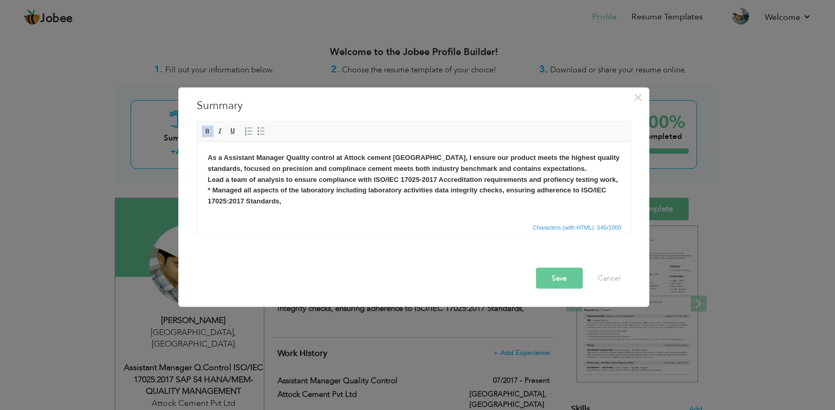
click at [336, 200] on strong "As a Assistant Manager Quality control at Attock cement Pakistan, I ensure our …" at bounding box center [413, 178] width 412 height 51
click at [326, 171] on strong "As a Assistant Manager Quality control at Attock cement Pakistan, I ensure our …" at bounding box center [413, 178] width 412 height 51
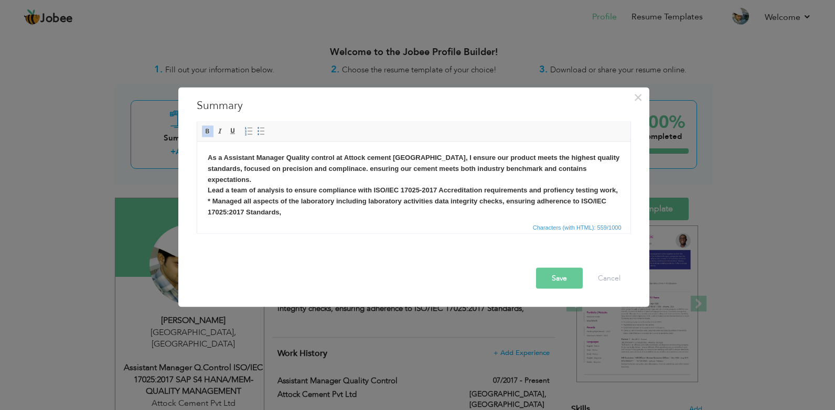
drag, startPoint x: 383, startPoint y: 356, endPoint x: 216, endPoint y: 198, distance: 230.4
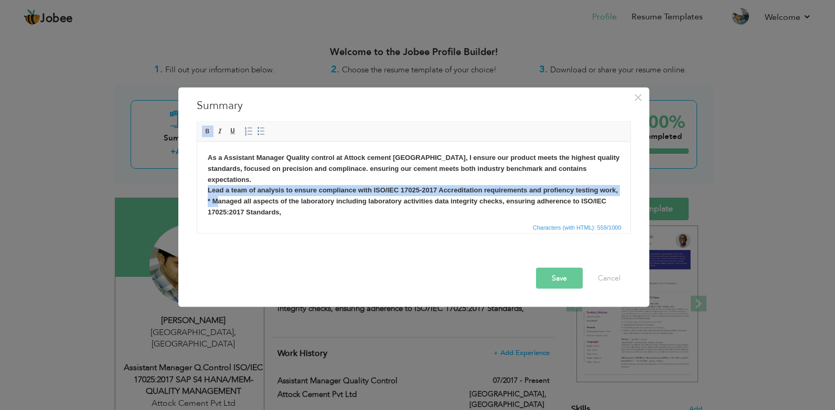
drag, startPoint x: 217, startPoint y: 198, endPoint x: 244, endPoint y: 188, distance: 29.5
click at [244, 188] on body "As a Assistant Manager Quality control at Attock cement Pakistan, I ensure our …" at bounding box center [413, 190] width 412 height 77
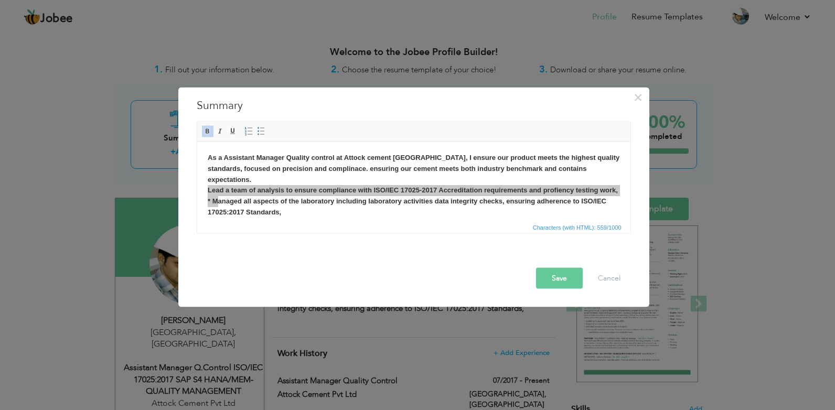
click at [556, 278] on button "Save" at bounding box center [559, 278] width 47 height 21
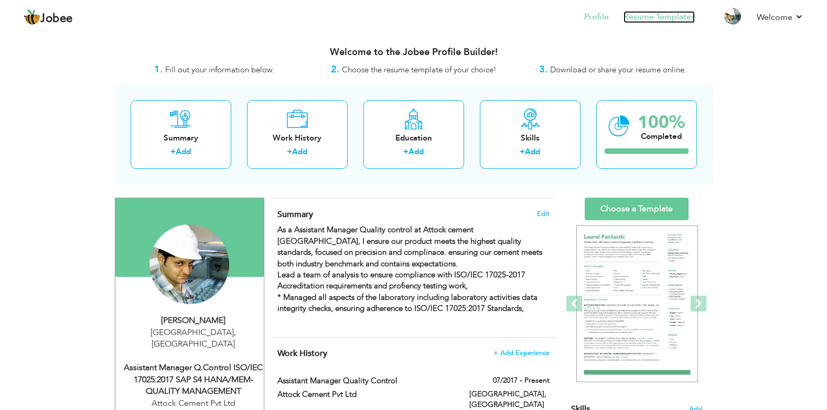
click at [681, 15] on link "Resume Templates" at bounding box center [659, 17] width 71 height 12
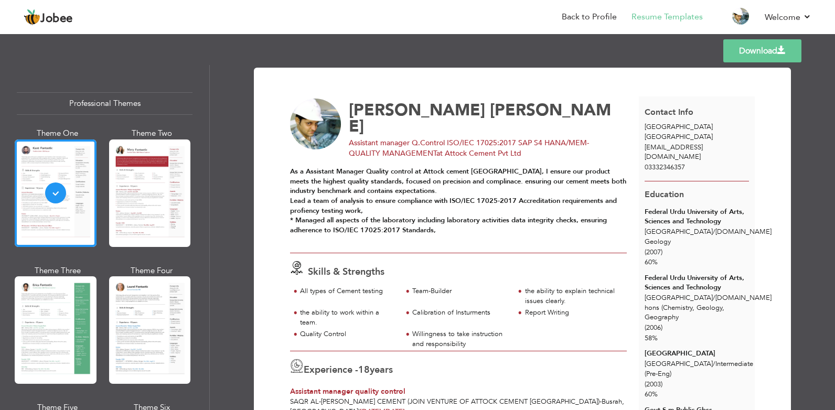
click at [473, 261] on div "Skills & Strengths" at bounding box center [461, 270] width 355 height 18
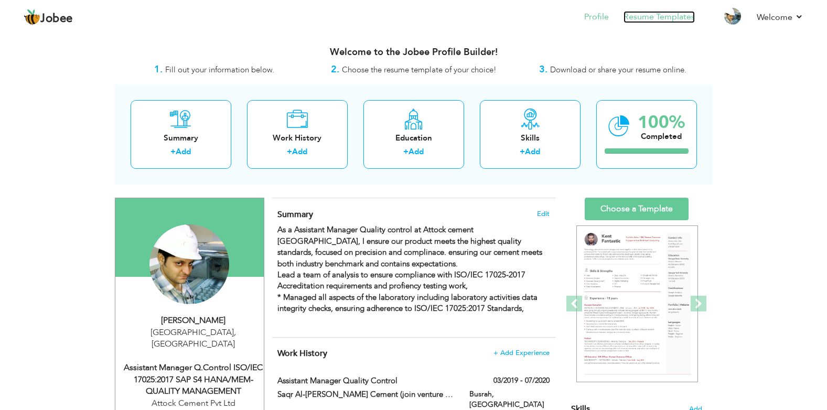
click at [655, 16] on link "Resume Templates" at bounding box center [659, 17] width 71 height 12
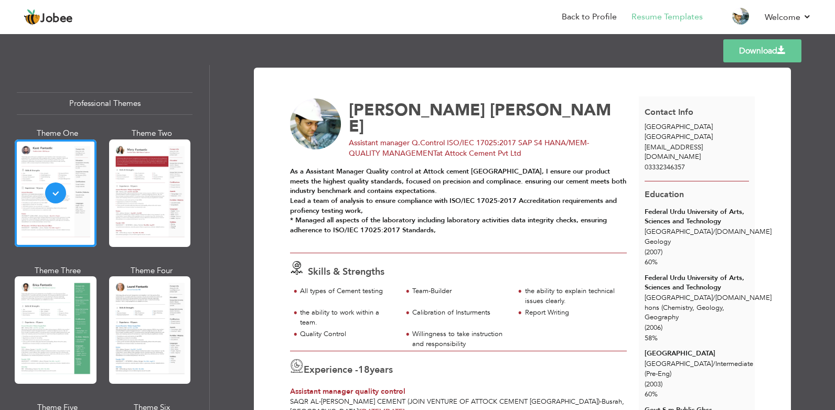
click at [743, 52] on link "Download" at bounding box center [762, 50] width 78 height 23
